Goal: Information Seeking & Learning: Learn about a topic

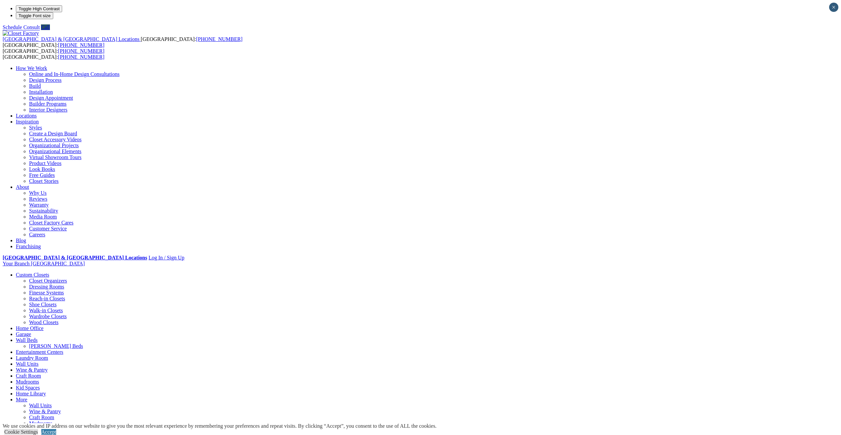
click at [44, 326] on link "Home Office" at bounding box center [30, 329] width 28 height 6
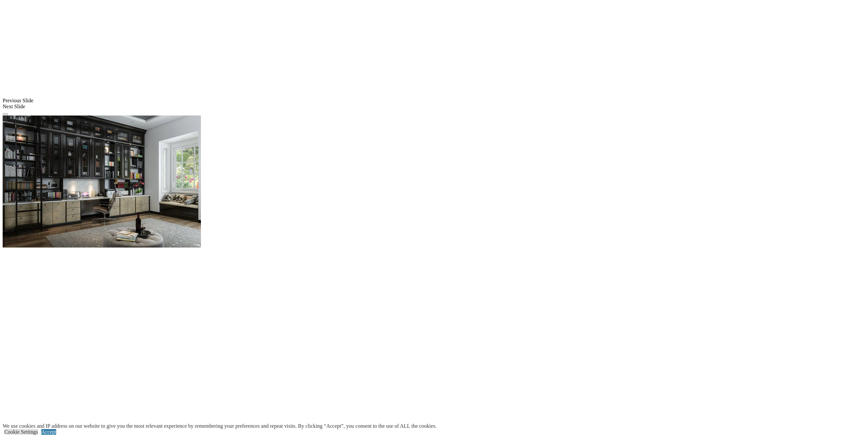
scroll to position [567, 0]
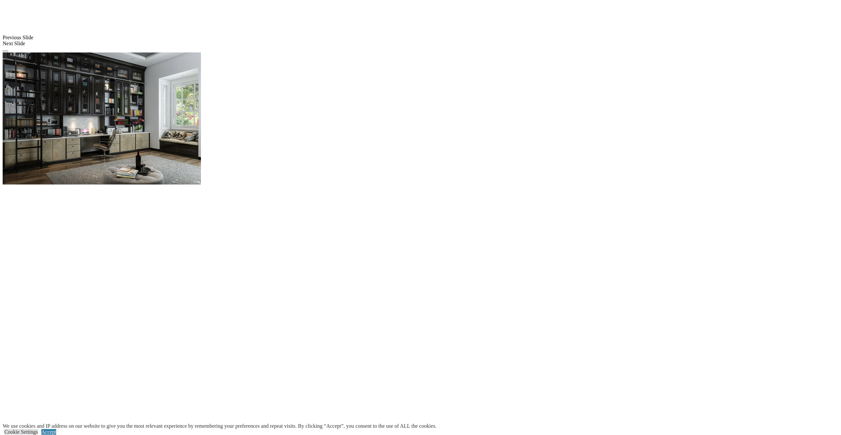
scroll to position [616, 0]
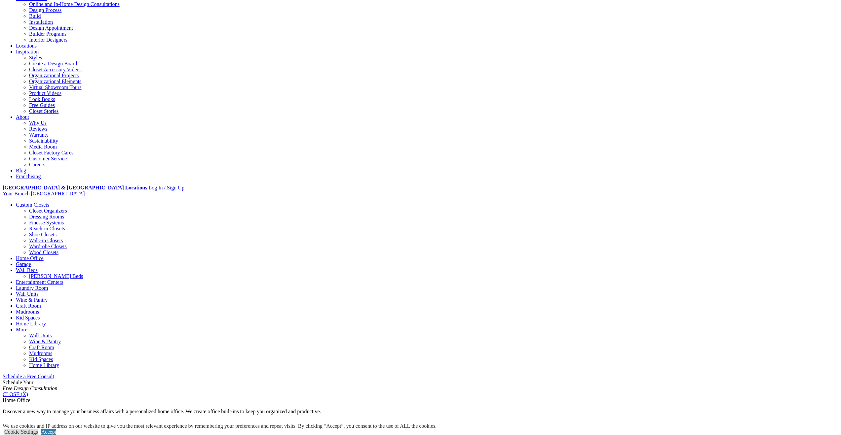
scroll to position [0, 0]
